Goal: Information Seeking & Learning: Learn about a topic

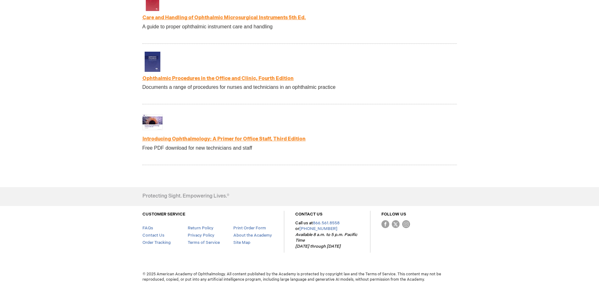
scroll to position [1347, 0]
click at [259, 140] on link "Introducing Ophthalmology: A Primer for Office Staff, Third Edition" at bounding box center [224, 139] width 163 height 6
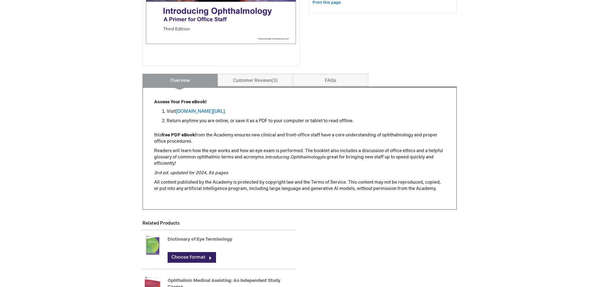
scroll to position [189, 0]
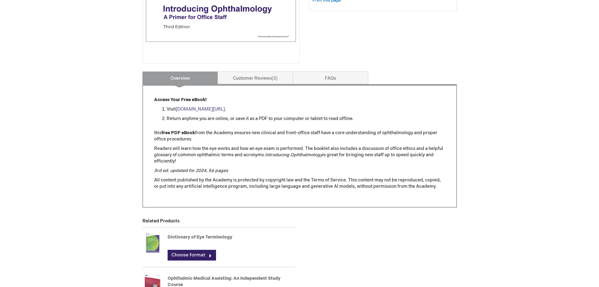
click at [225, 109] on link "[DOMAIN_NAME][URL]" at bounding box center [200, 108] width 49 height 5
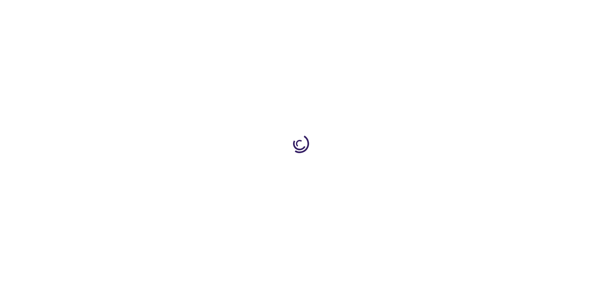
scroll to position [187, 0]
